Goal: Information Seeking & Learning: Learn about a topic

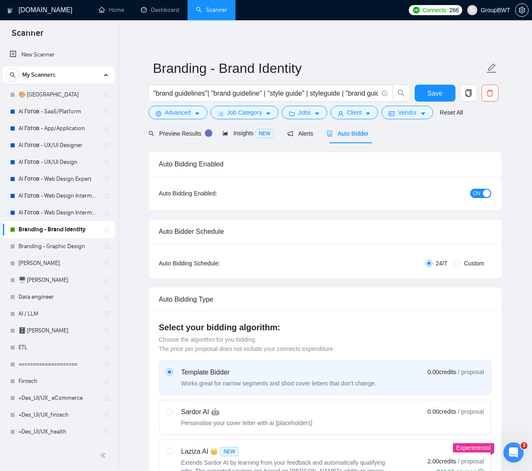
scroll to position [157, 0]
click at [47, 144] on link "AI Готов - UX/UI Designer" at bounding box center [59, 145] width 80 height 17
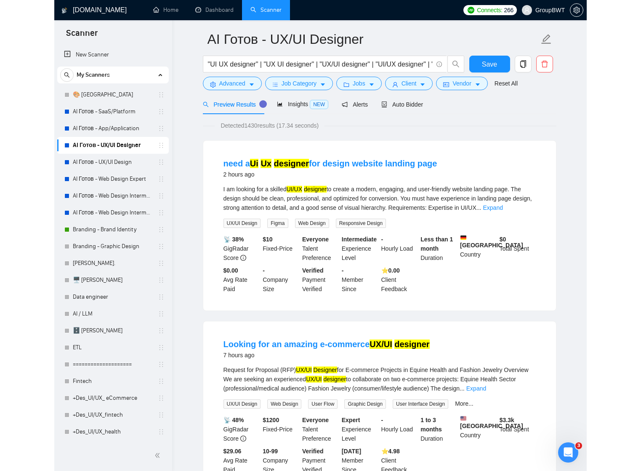
scroll to position [29, 0]
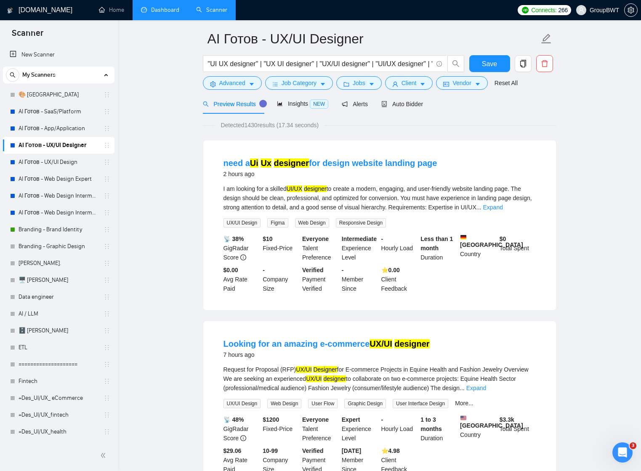
click at [147, 9] on link "Dashboard" at bounding box center [160, 9] width 38 height 7
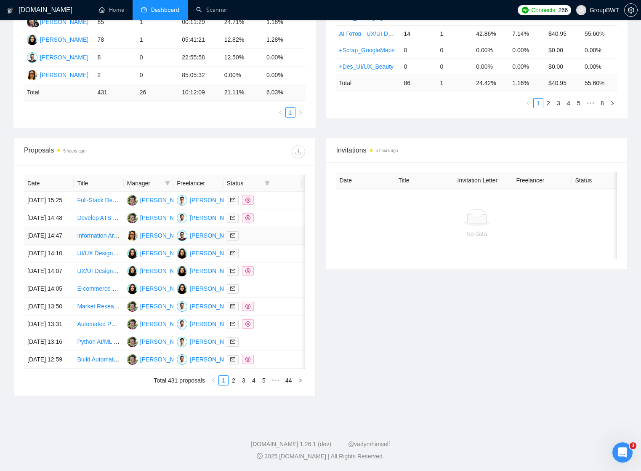
scroll to position [219, 0]
click at [285, 242] on td at bounding box center [287, 236] width 29 height 18
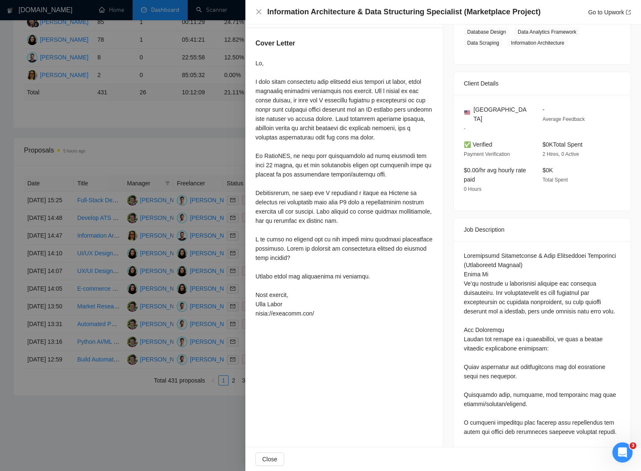
scroll to position [161, 0]
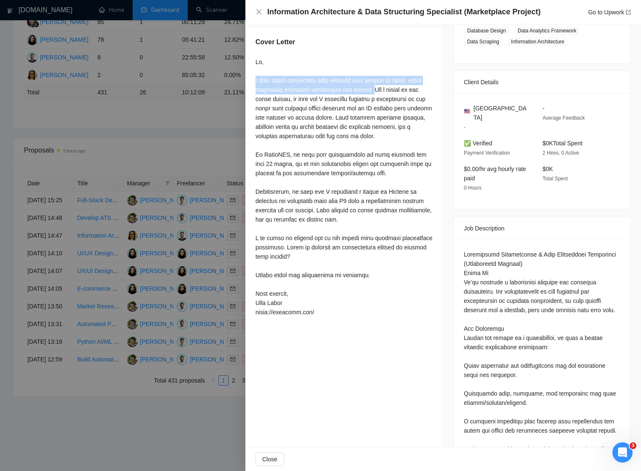
drag, startPoint x: 375, startPoint y: 88, endPoint x: 253, endPoint y: 79, distance: 122.0
click at [253, 79] on div "Cover Letter" at bounding box center [343, 178] width 197 height 303
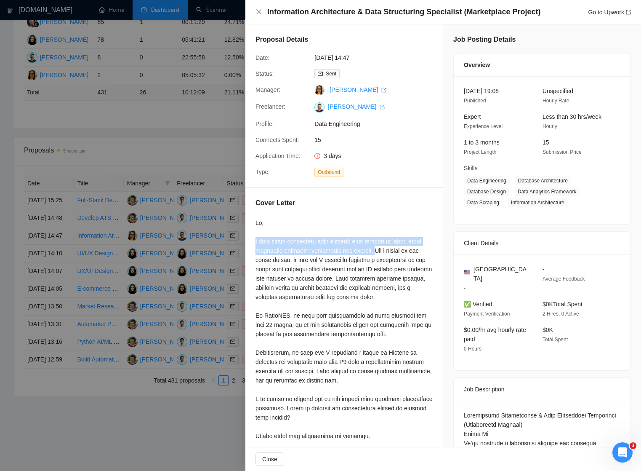
scroll to position [0, 0]
click at [213, 133] on div at bounding box center [320, 235] width 641 height 471
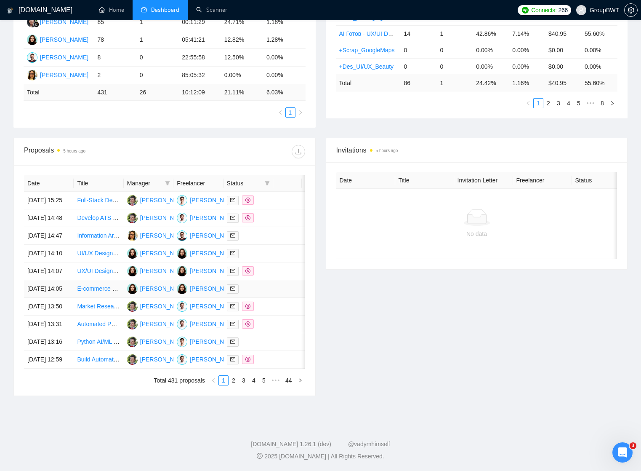
scroll to position [240, 0]
click at [233, 385] on link "2" at bounding box center [233, 379] width 9 height 9
click at [243, 385] on link "3" at bounding box center [243, 379] width 9 height 9
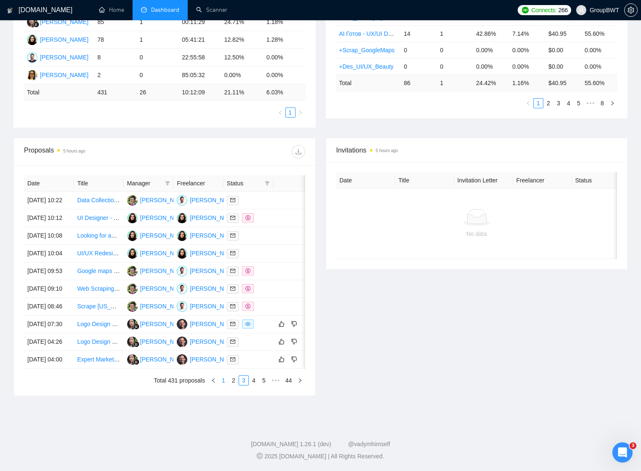
click at [222, 385] on link "1" at bounding box center [223, 379] width 9 height 9
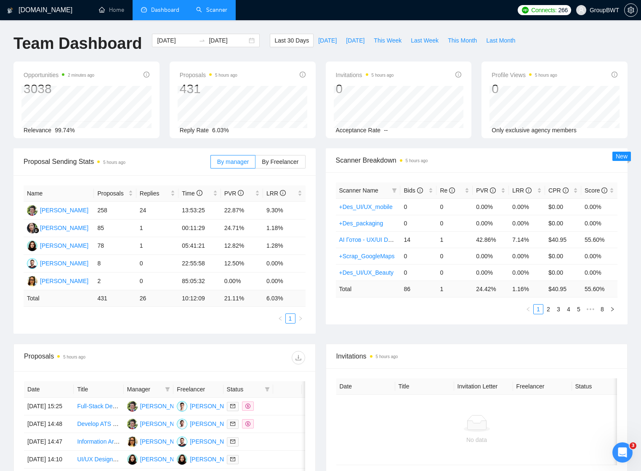
click at [212, 6] on link "Scanner" at bounding box center [211, 9] width 31 height 7
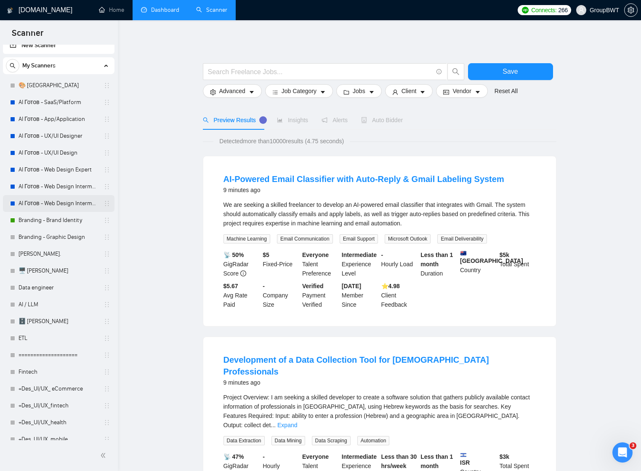
scroll to position [19, 0]
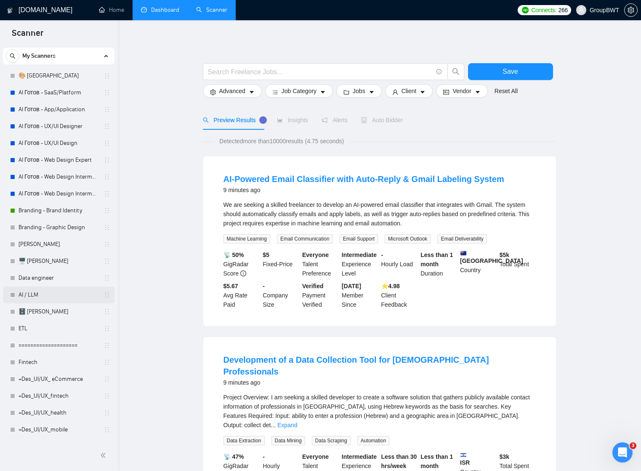
click at [37, 292] on link "AI / LLM" at bounding box center [59, 294] width 80 height 17
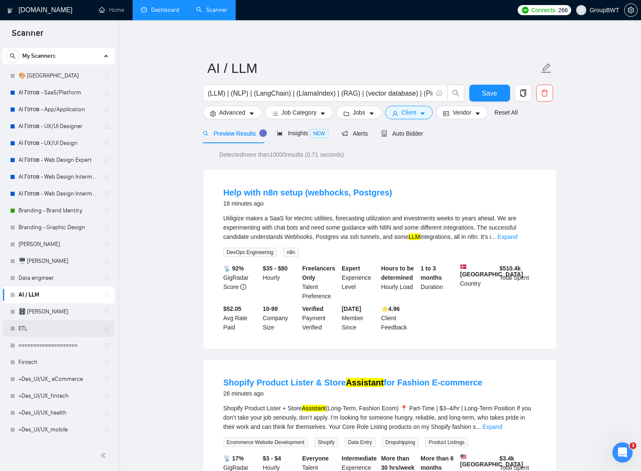
click at [33, 329] on link "ETL" at bounding box center [59, 328] width 80 height 17
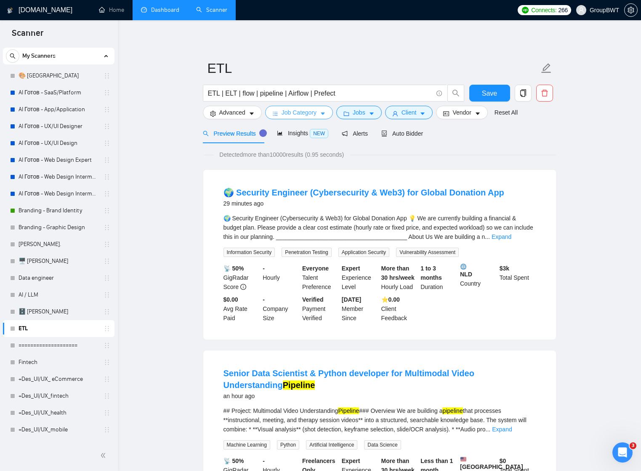
click at [321, 113] on button "Job Category" at bounding box center [299, 112] width 68 height 13
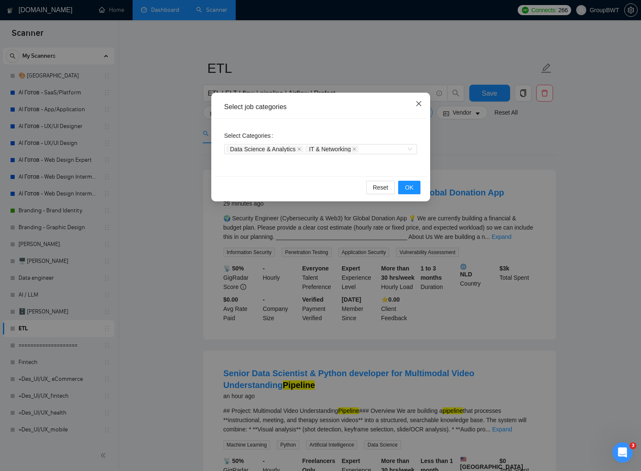
click at [419, 100] on span "Close" at bounding box center [418, 104] width 23 height 23
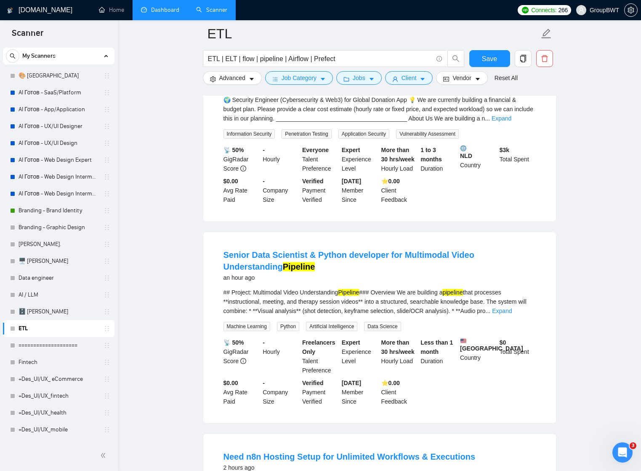
scroll to position [120, 0]
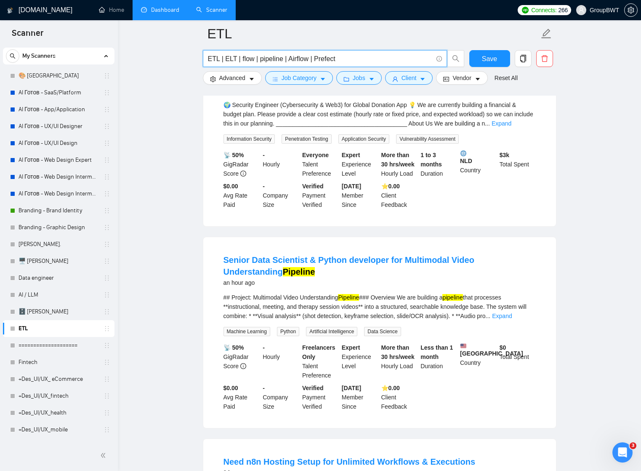
click at [355, 59] on input "ETL | ELT | flow | pipeline | Airflow | Prefect" at bounding box center [320, 58] width 225 height 11
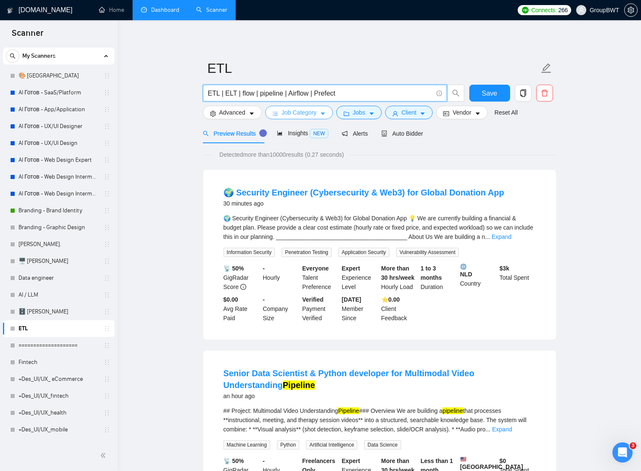
scroll to position [0, 0]
paste input "Airbyte"
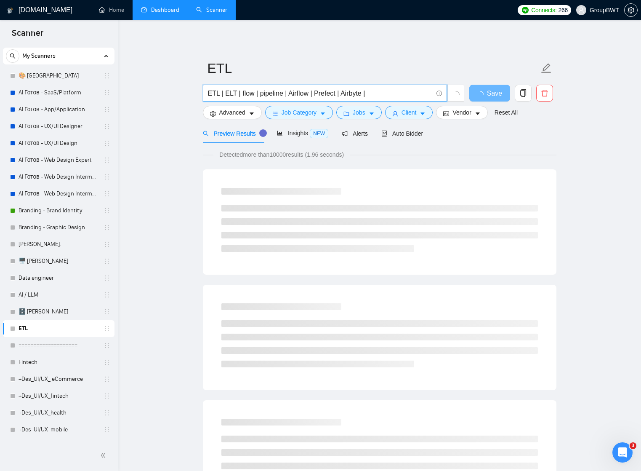
paste input "Fivetran"
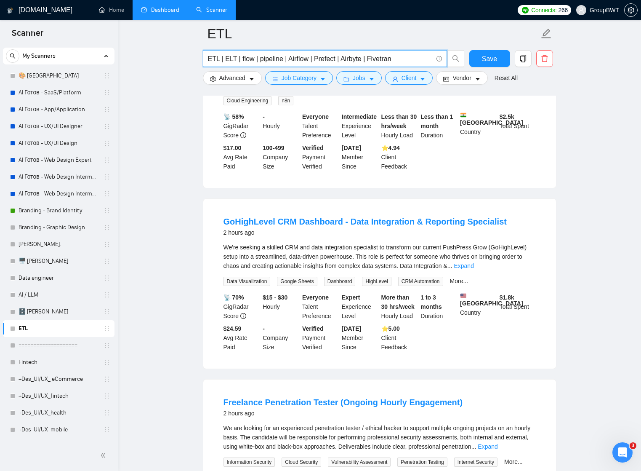
scroll to position [545, 0]
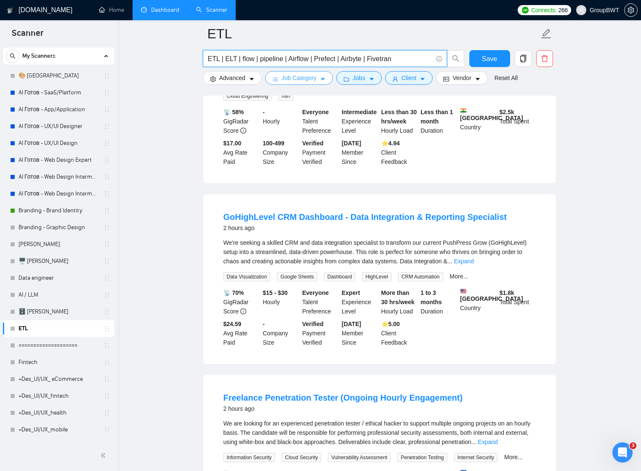
type input "ETL | ELT | flow | pipeline | Airflow | Prefect | Airbyte | Fivetran"
click at [325, 79] on icon "caret-down" at bounding box center [323, 79] width 4 height 3
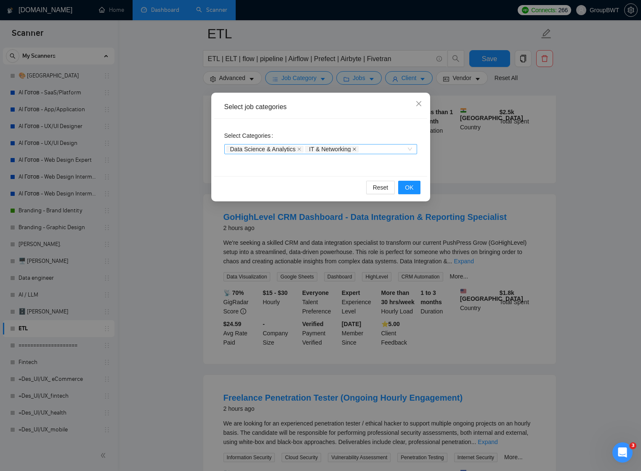
click at [357, 149] on icon "close" at bounding box center [354, 148] width 3 height 3
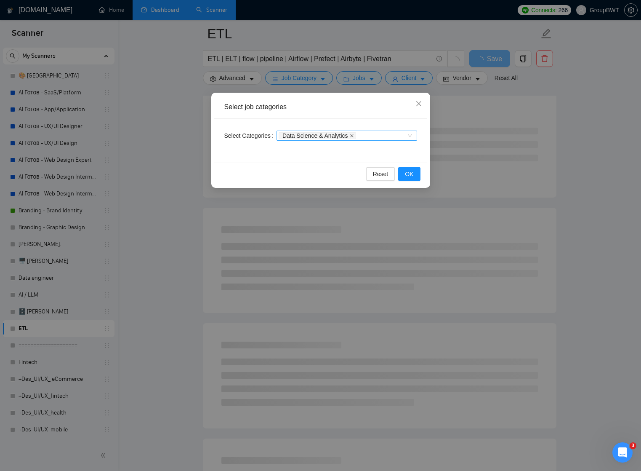
click at [354, 135] on icon "close" at bounding box center [352, 135] width 4 height 4
click at [410, 174] on span "OK" at bounding box center [409, 173] width 8 height 9
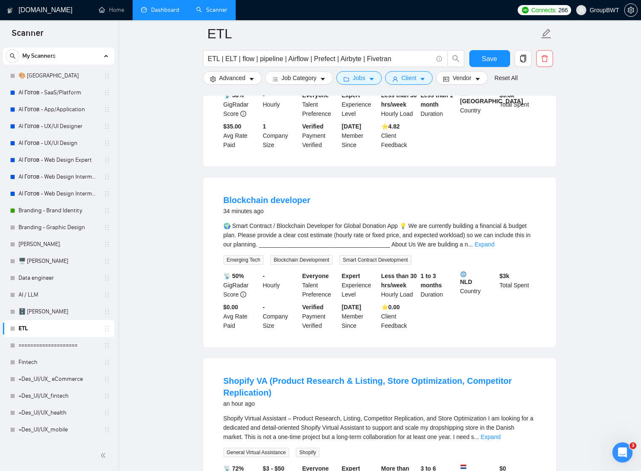
scroll to position [1084, 0]
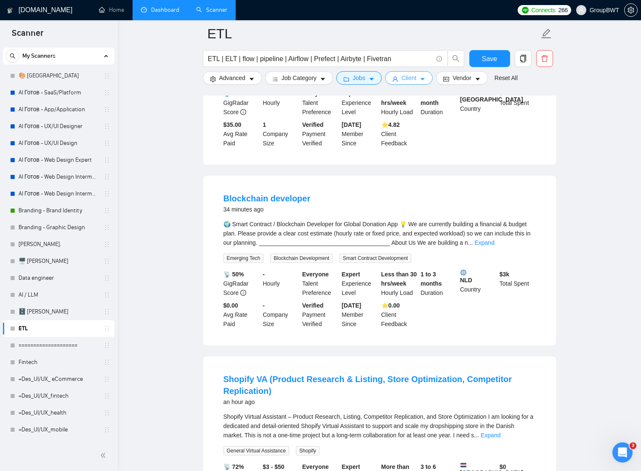
click at [426, 75] on button "Client" at bounding box center [409, 77] width 48 height 13
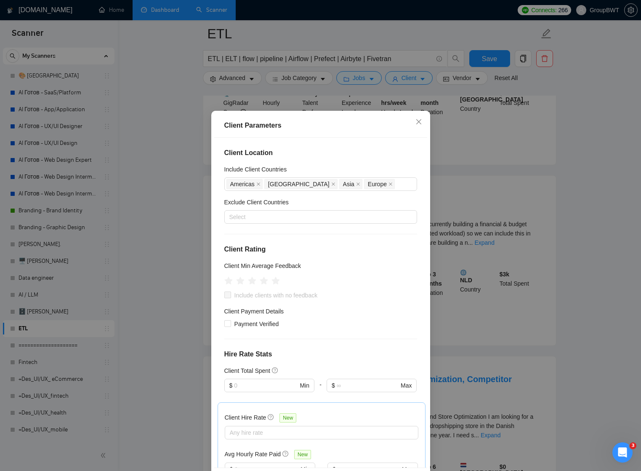
scroll to position [0, 0]
click at [418, 120] on icon "close" at bounding box center [418, 121] width 7 height 7
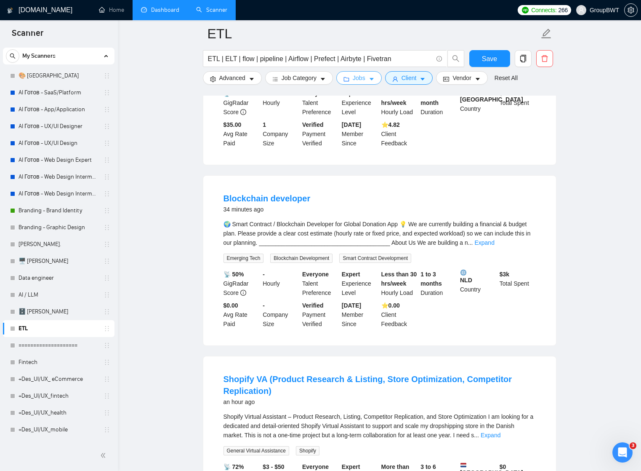
click at [381, 80] on button "Jobs" at bounding box center [358, 77] width 45 height 13
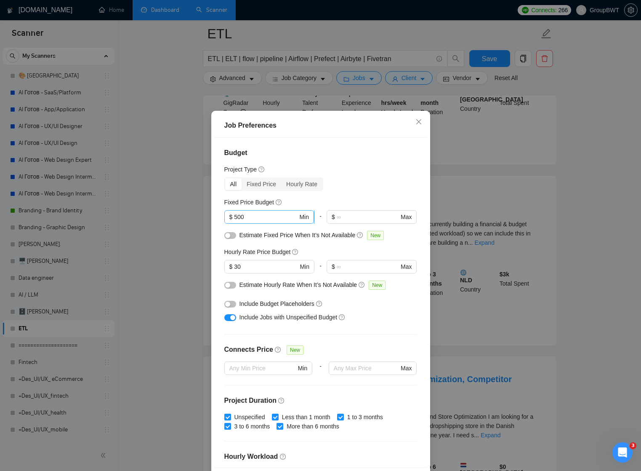
click at [261, 218] on input "500" at bounding box center [266, 216] width 64 height 9
drag, startPoint x: 238, startPoint y: 217, endPoint x: 233, endPoint y: 217, distance: 5.1
click at [233, 217] on span "$ 500 Min" at bounding box center [269, 216] width 90 height 13
drag, startPoint x: 239, startPoint y: 266, endPoint x: 234, endPoint y: 266, distance: 5.1
click at [234, 266] on span "$ 30 Min" at bounding box center [269, 266] width 90 height 13
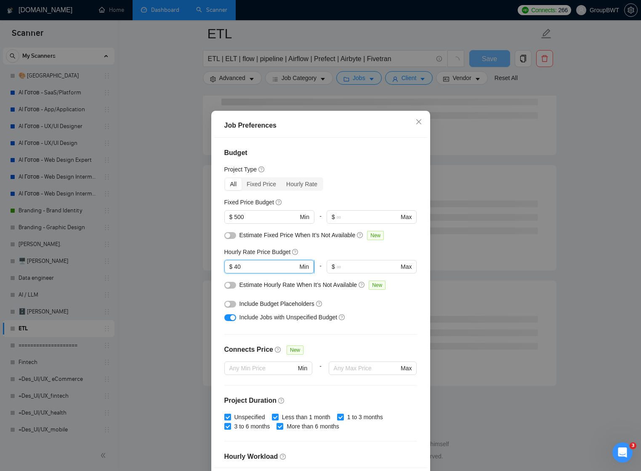
scroll to position [934, 0]
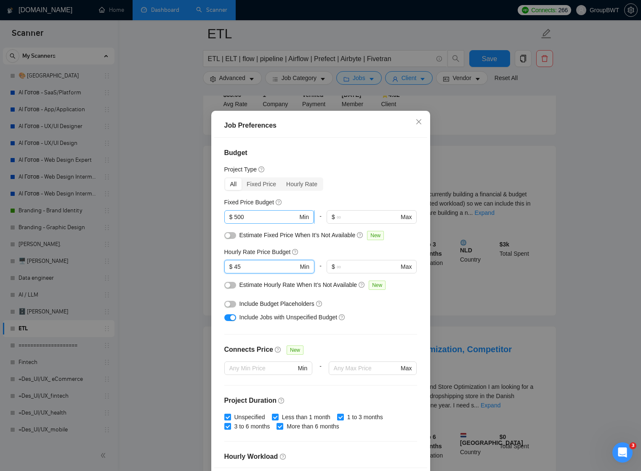
type input "45"
click at [237, 217] on input "500" at bounding box center [266, 216] width 64 height 9
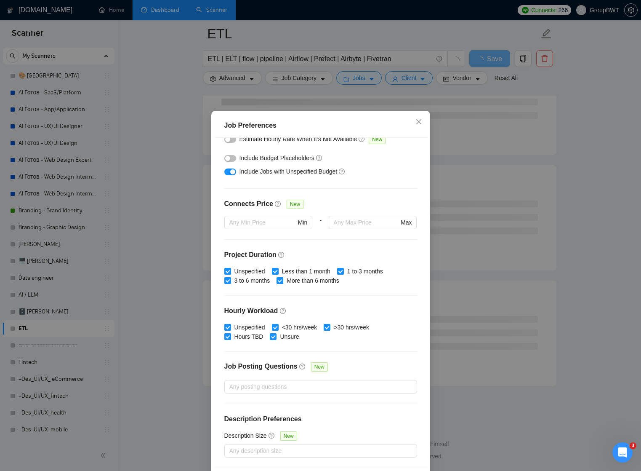
scroll to position [145, 0]
type input "1000"
click at [482, 232] on div "Job Preferences Budget Project Type All Fixed Price Hourly Rate Fixed Price Bud…" at bounding box center [320, 235] width 641 height 471
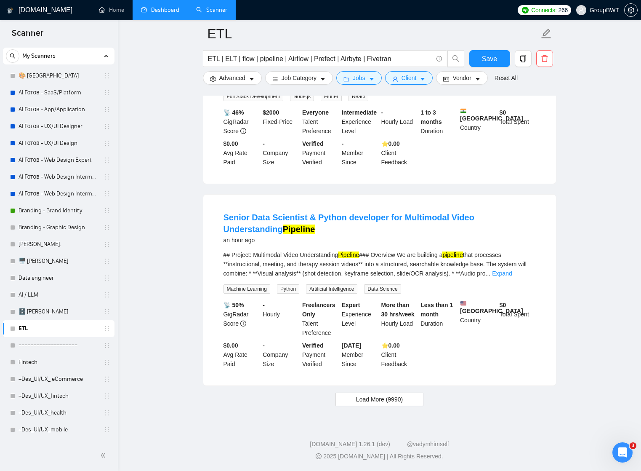
scroll to position [1655, 0]
click at [388, 401] on span "Load More (9990)" at bounding box center [379, 398] width 47 height 9
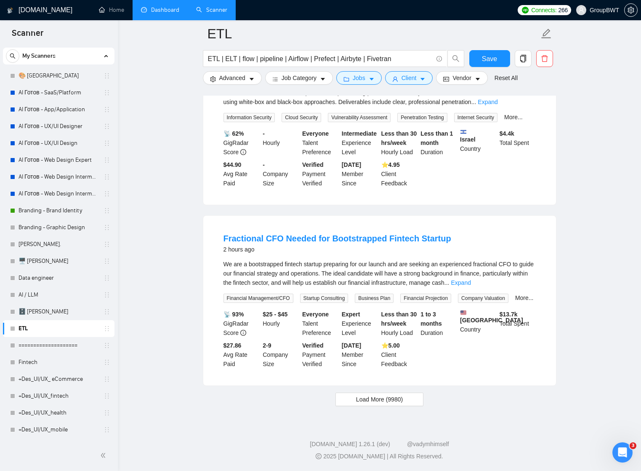
scroll to position [3480, 0]
click at [242, 57] on input "ETL | ELT | flow | pipeline | Airflow | Prefect | Airbyte | Fivetran" at bounding box center [320, 58] width 225 height 11
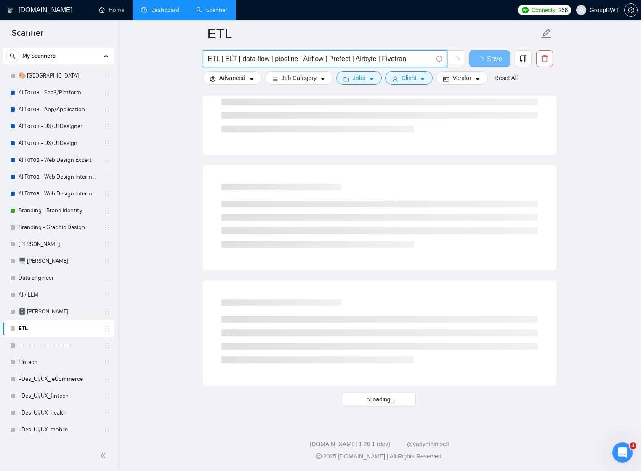
click at [274, 59] on input "ETL | ELT | data flow | pipeline | Airflow | Prefect | Airbyte | Fivetran" at bounding box center [320, 58] width 225 height 11
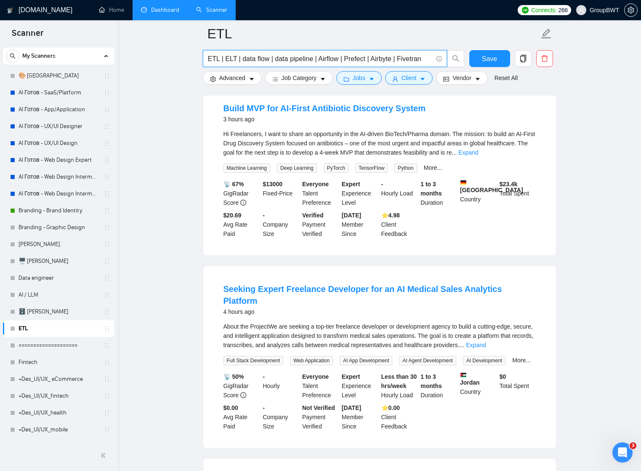
scroll to position [654, 0]
type input "ETL | ELT | data flow | data pipeline | Airflow | Prefect | Airbyte | Fivetran"
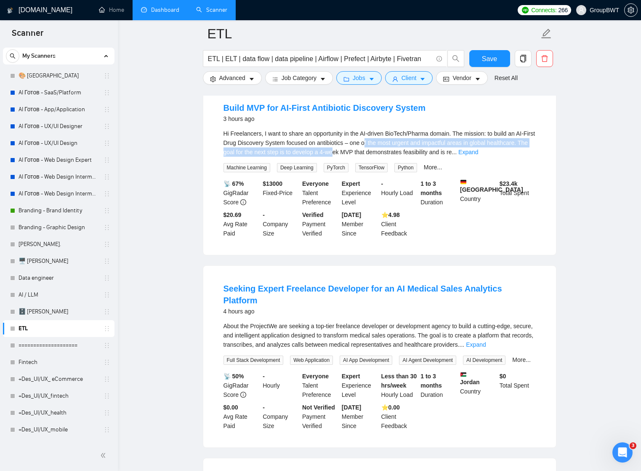
drag, startPoint x: 384, startPoint y: 149, endPoint x: 382, endPoint y: 155, distance: 6.9
click at [382, 155] on div "Hi Freelancers, I want to share an opportunity in the AI-driven BioTech/Pharma …" at bounding box center [380, 143] width 312 height 28
click at [346, 157] on div "Hi Freelancers, I want to share an opportunity in the AI-driven BioTech/Pharma …" at bounding box center [380, 143] width 312 height 28
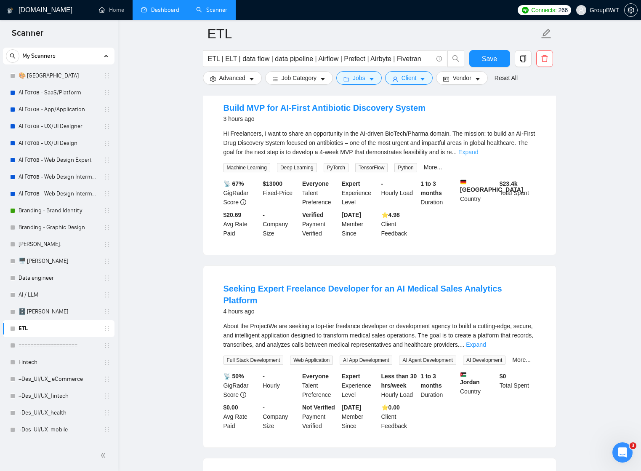
click at [478, 155] on link "Expand" at bounding box center [468, 152] width 20 height 7
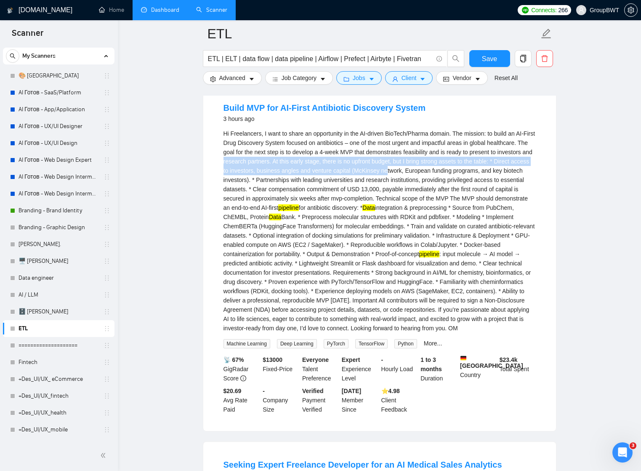
drag, startPoint x: 289, startPoint y: 167, endPoint x: 470, endPoint y: 176, distance: 181.2
click at [470, 176] on div "Hi Freelancers, I want to share an opportunity in the AI-driven BioTech/Pharma …" at bounding box center [380, 231] width 312 height 204
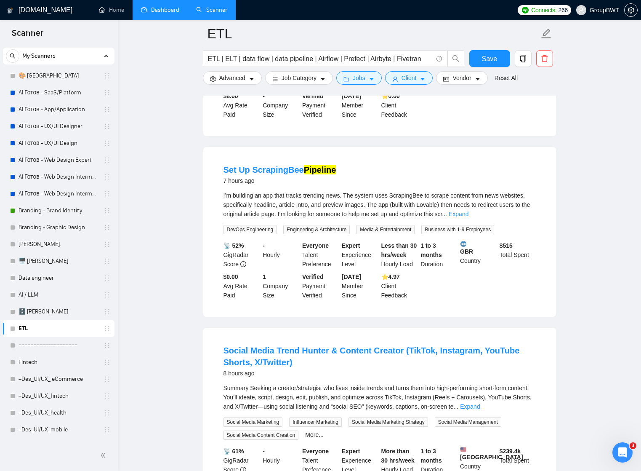
scroll to position [1517, 0]
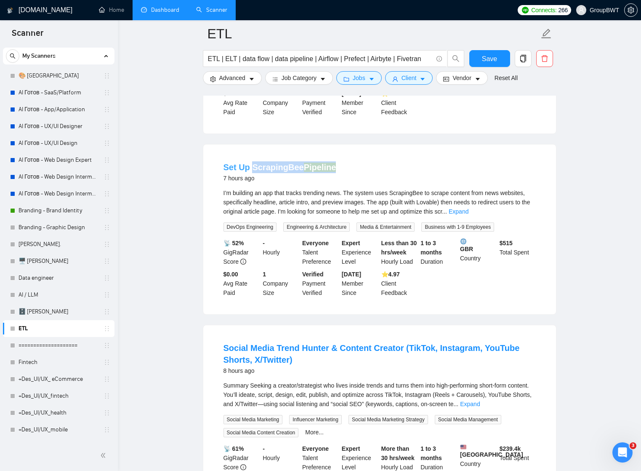
drag, startPoint x: 345, startPoint y: 185, endPoint x: 253, endPoint y: 186, distance: 91.8
click at [253, 183] on div "Set Up ScrapingBee Pipeline 7 hours ago" at bounding box center [380, 172] width 312 height 22
copy link "ScrapingBee Pipeline"
click at [489, 59] on span "Save" at bounding box center [489, 58] width 15 height 11
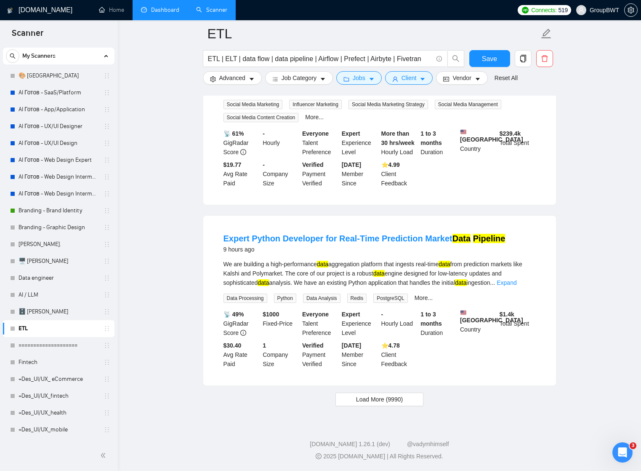
scroll to position [1849, 0]
click at [381, 242] on link "Expert Python Developer for Real-Time Prediction Market Data Pipeline" at bounding box center [365, 238] width 282 height 9
click at [375, 402] on span "Load More (9990)" at bounding box center [379, 398] width 47 height 9
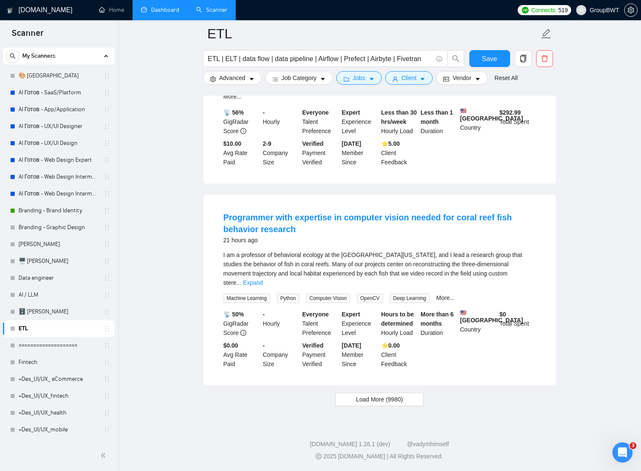
scroll to position [3779, 0]
click at [381, 397] on span "Load More (9980)" at bounding box center [379, 398] width 47 height 9
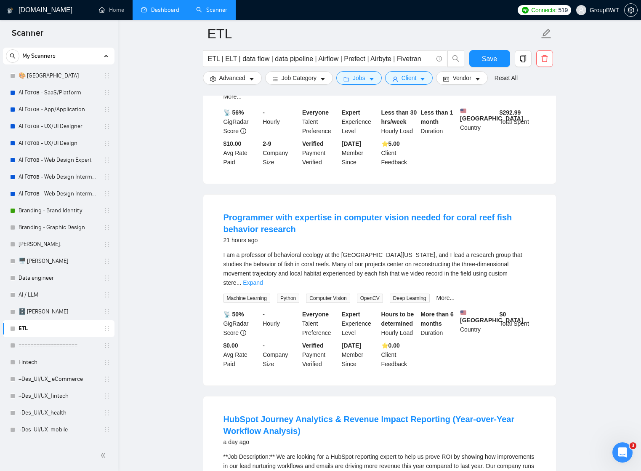
scroll to position [3751, 0]
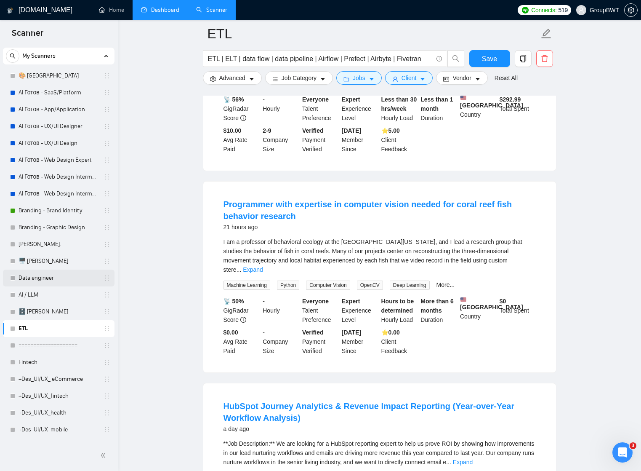
click at [40, 280] on link "Data engineer" at bounding box center [59, 277] width 80 height 17
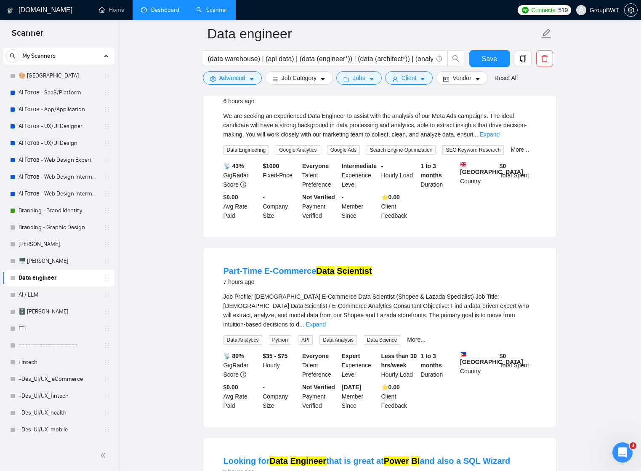
scroll to position [301, 0]
